Goal: Navigation & Orientation: Find specific page/section

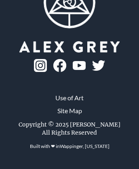
click at [85, 149] on link "Wappinger, [US_STATE]" at bounding box center [85, 146] width 50 height 6
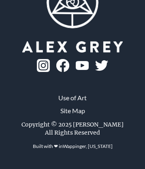
click at [50, 70] on img at bounding box center [43, 65] width 13 height 13
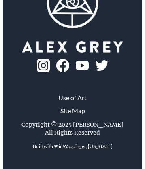
scroll to position [115, 0]
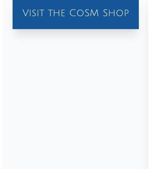
scroll to position [667, 0]
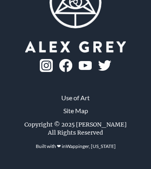
click at [25, 46] on picture at bounding box center [75, 46] width 100 height 11
